Goal: Task Accomplishment & Management: Use online tool/utility

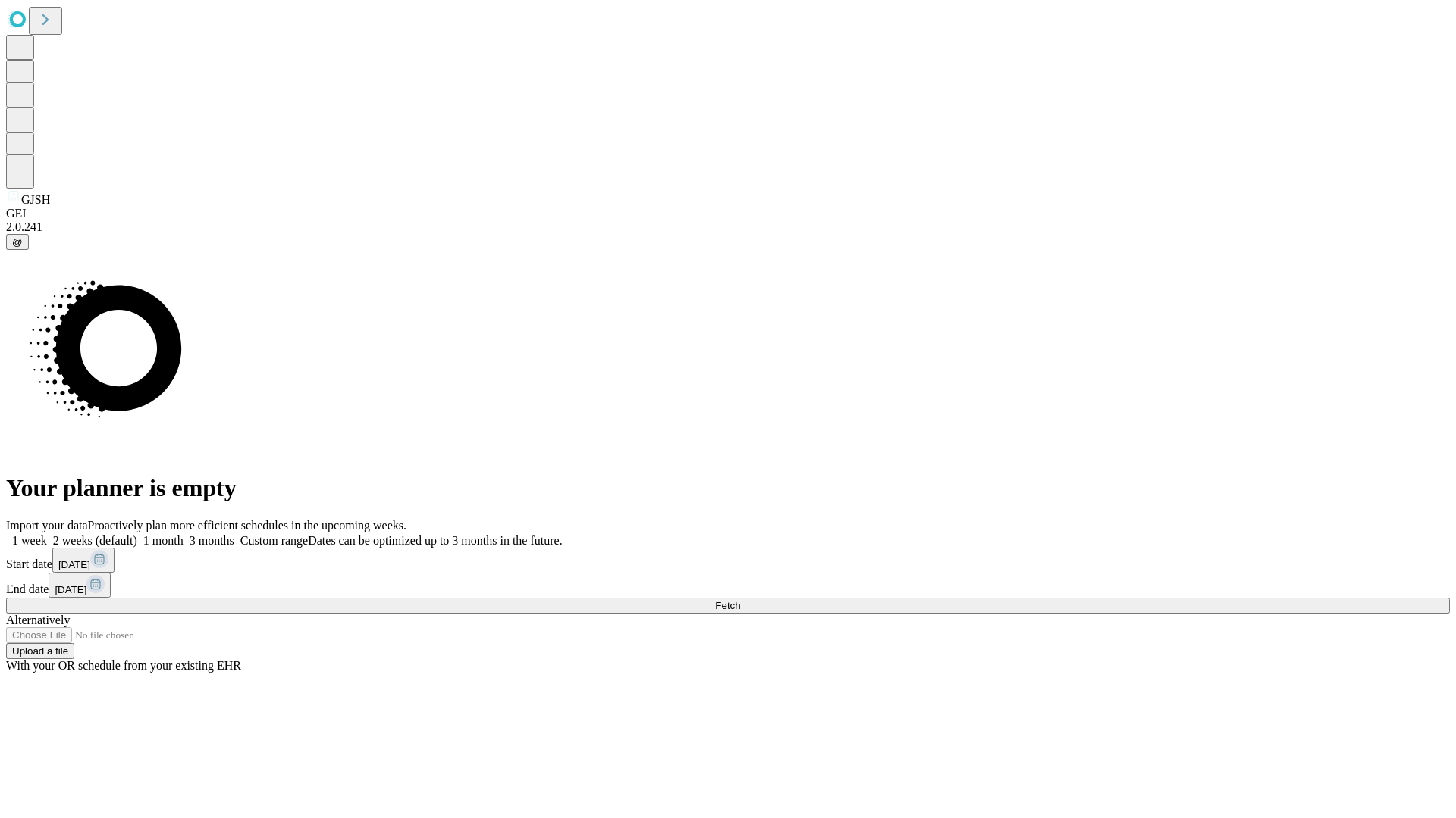
click at [740, 600] on span "Fetch" at bounding box center [728, 606] width 25 height 12
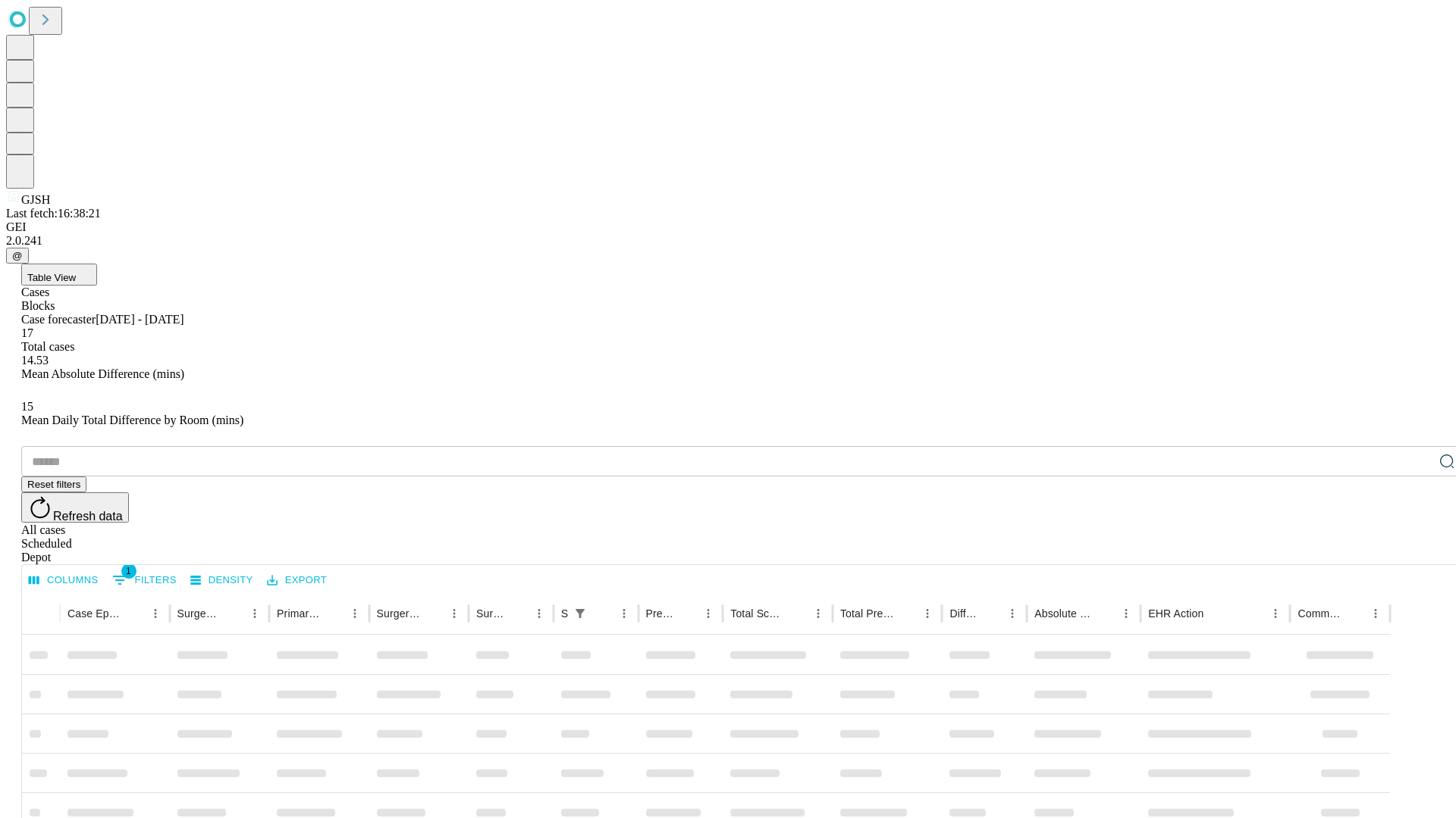
click at [75, 272] on span "Table View" at bounding box center [51, 278] width 48 height 12
